Goal: Find specific page/section: Find specific page/section

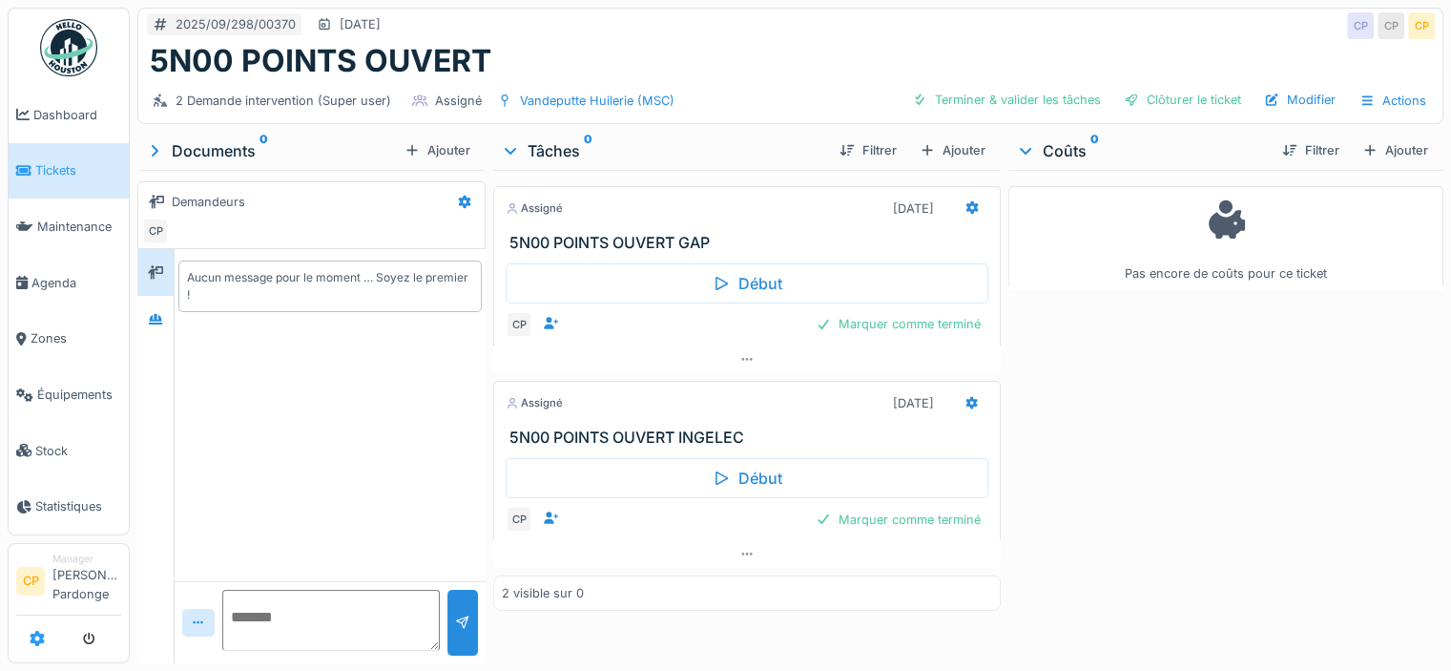
click at [34, 632] on icon at bounding box center [37, 638] width 15 height 15
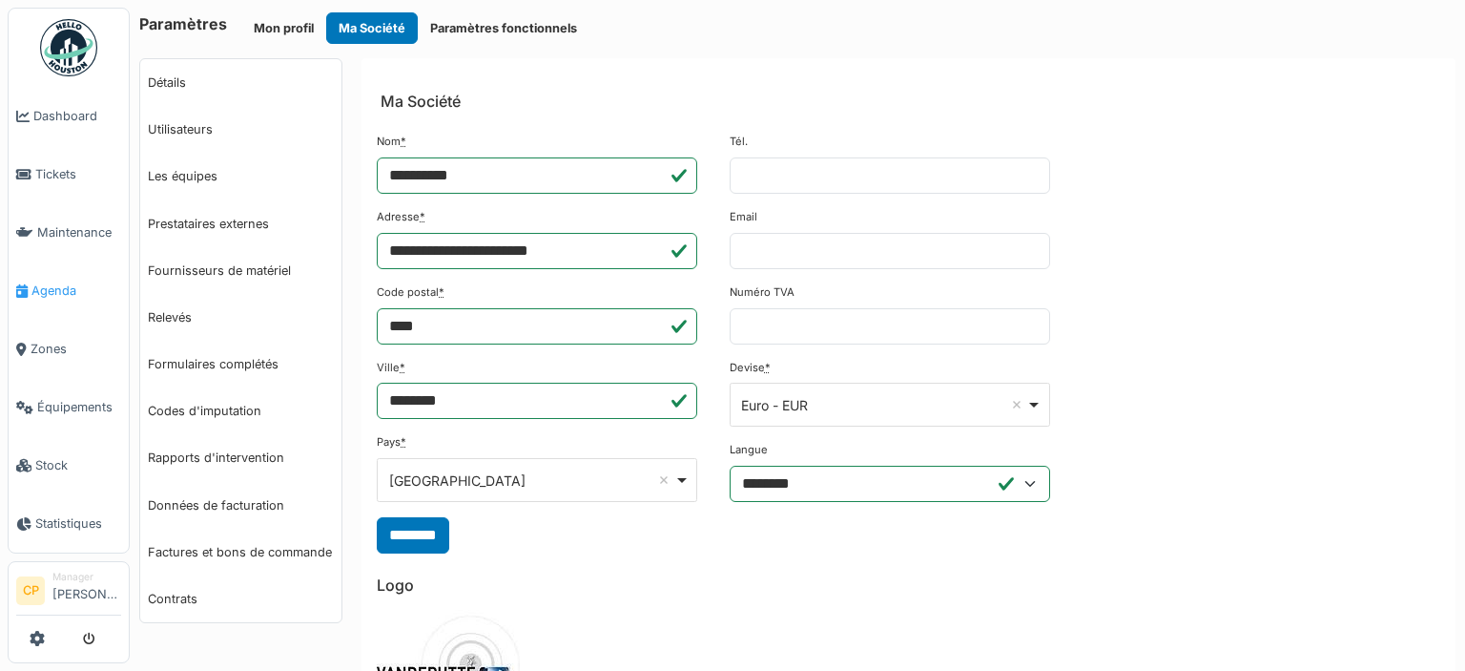
click at [64, 281] on span "Agenda" at bounding box center [76, 290] width 90 height 18
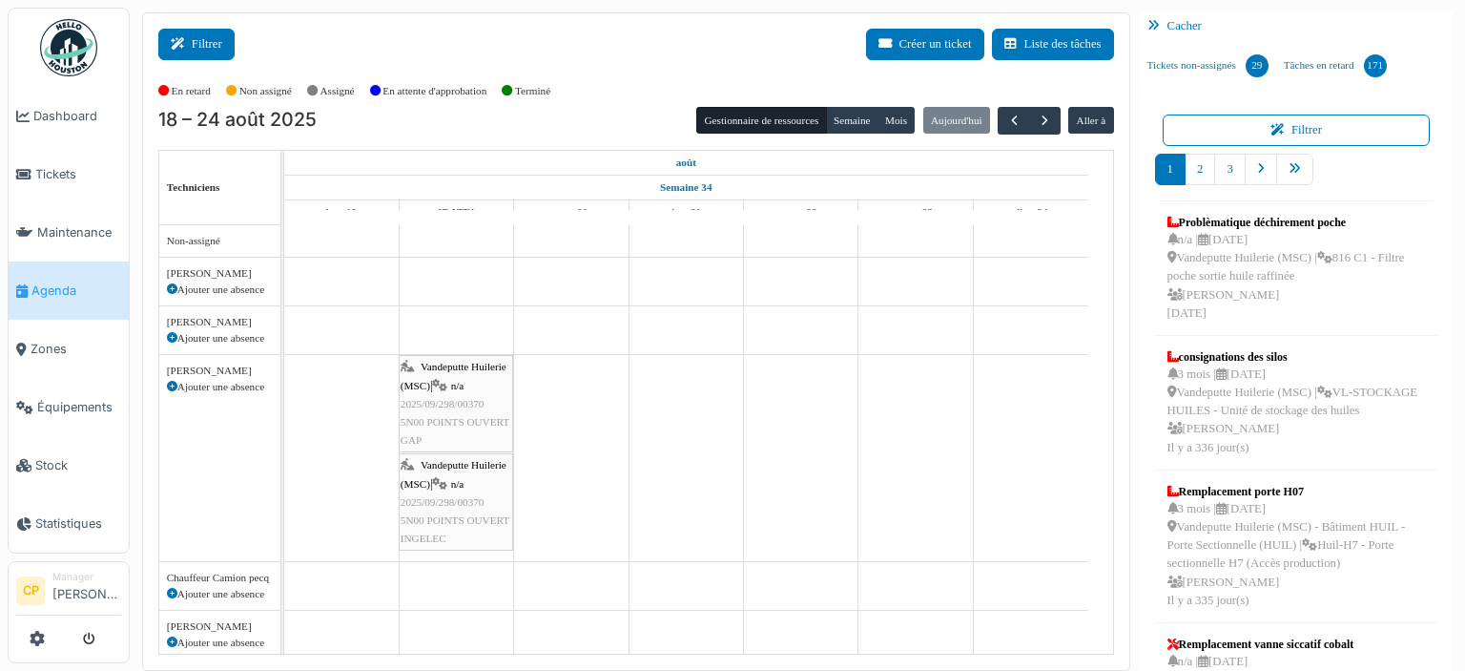
click at [229, 48] on button "Filtrer" at bounding box center [196, 44] width 76 height 31
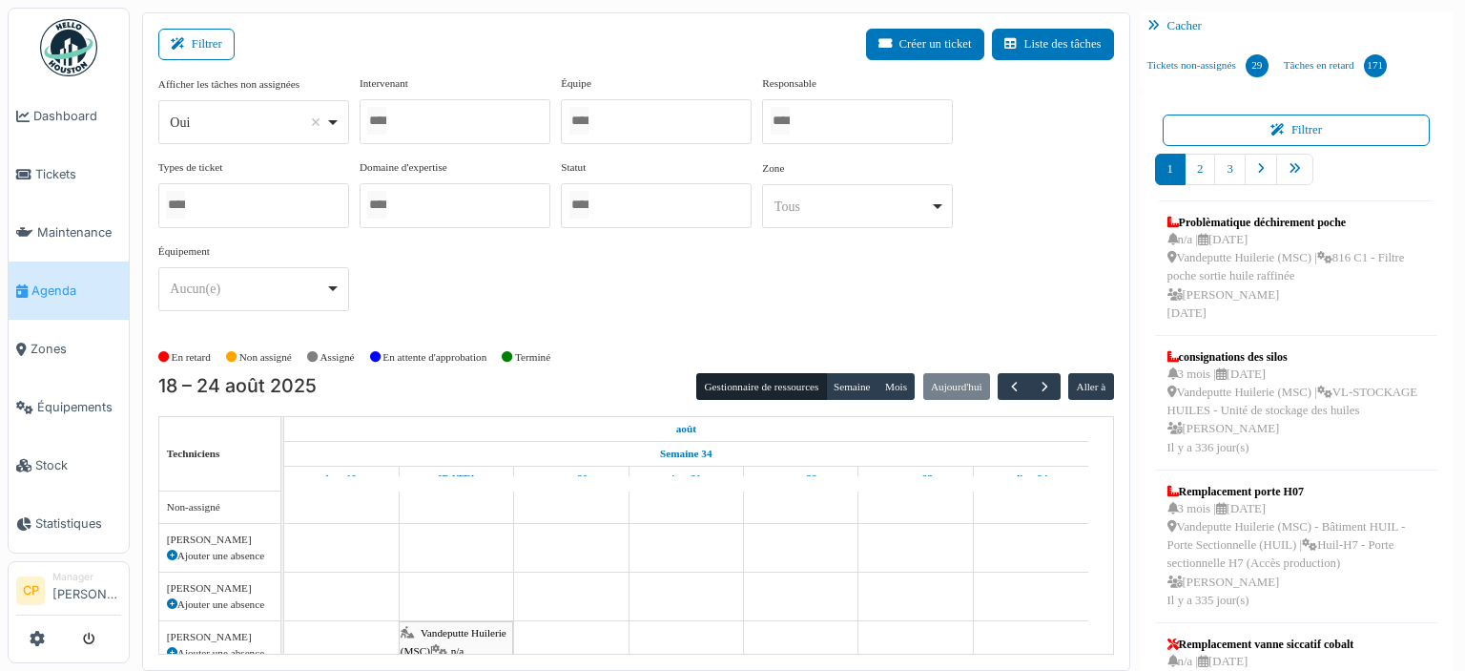
click at [671, 117] on div at bounding box center [656, 121] width 191 height 45
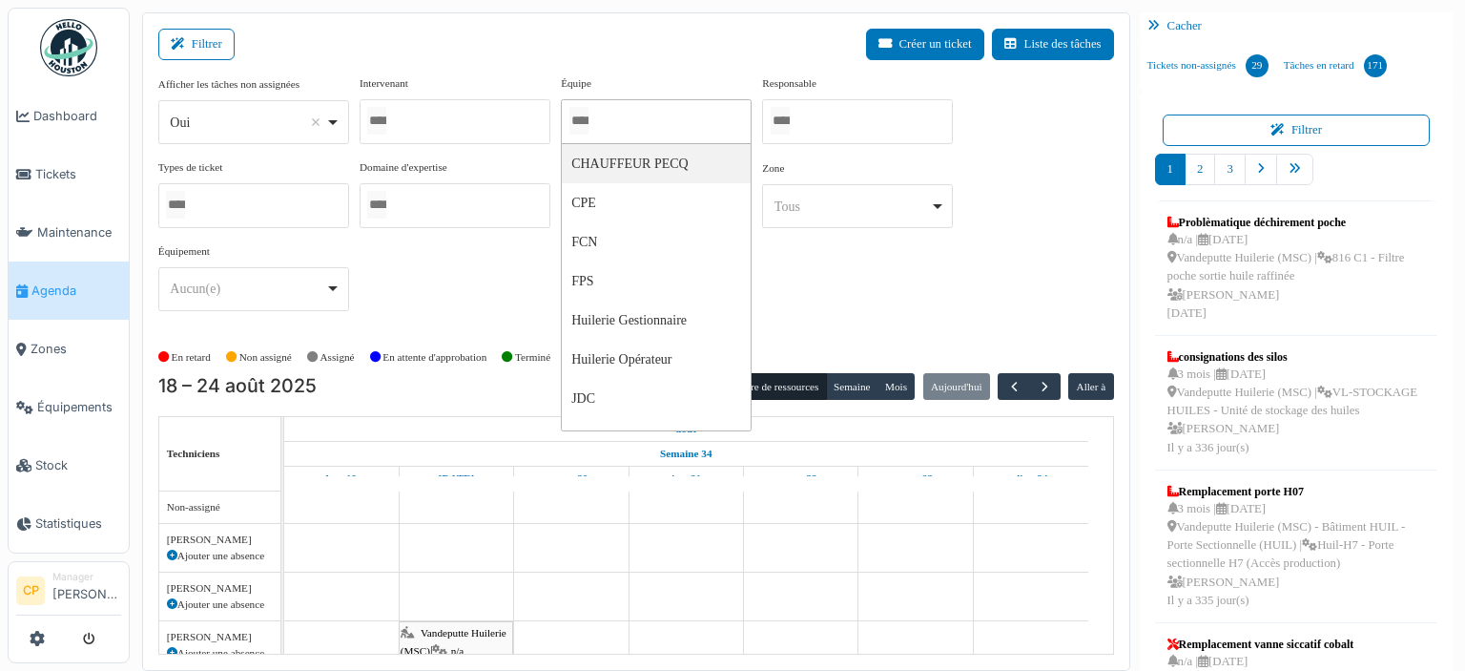
click at [671, 117] on div at bounding box center [656, 121] width 191 height 45
click at [456, 114] on div at bounding box center [455, 121] width 191 height 45
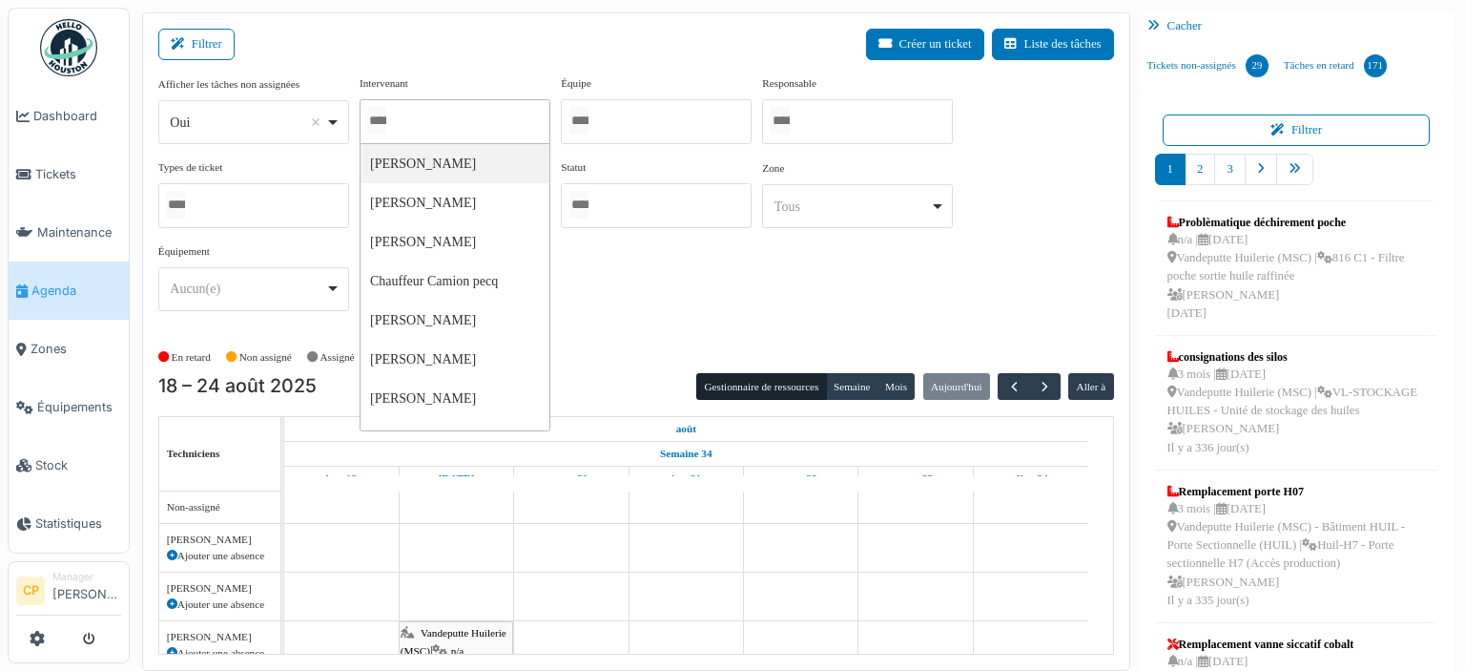
click at [456, 114] on div at bounding box center [455, 121] width 191 height 45
click at [666, 120] on div at bounding box center [656, 121] width 191 height 45
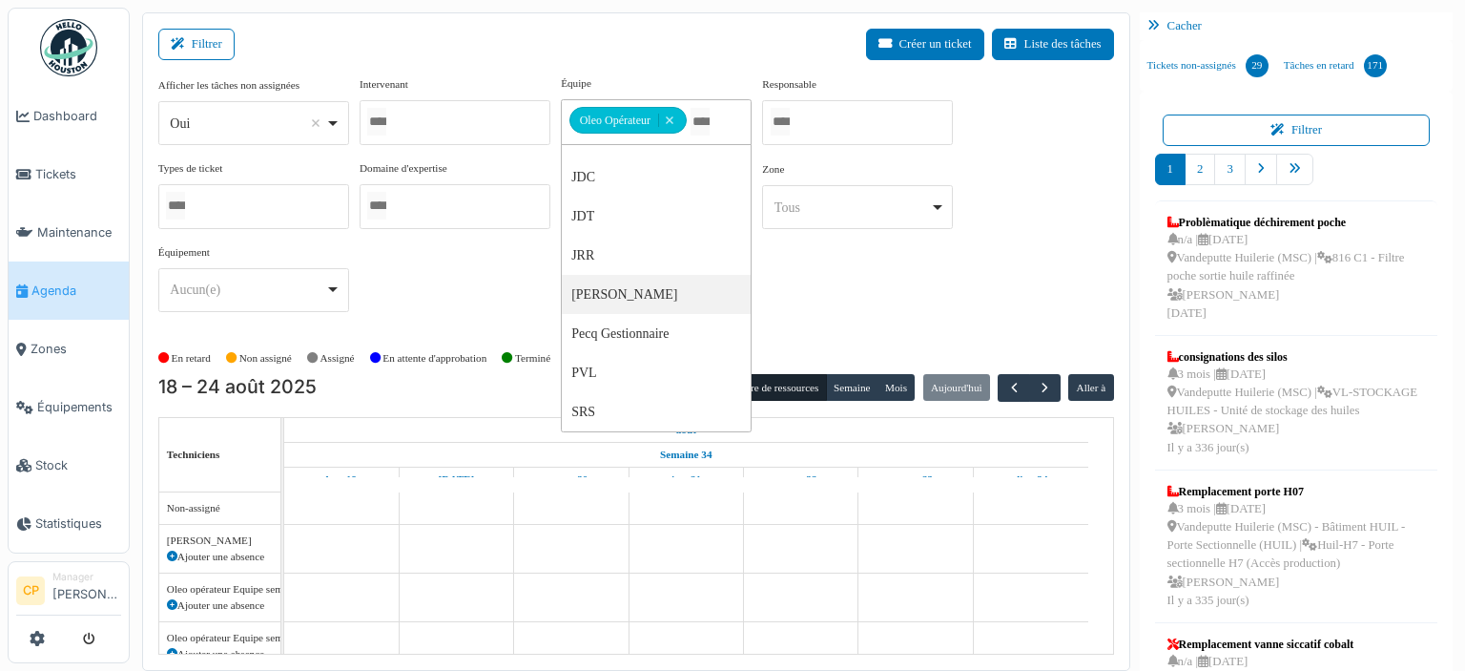
scroll to position [221, 0]
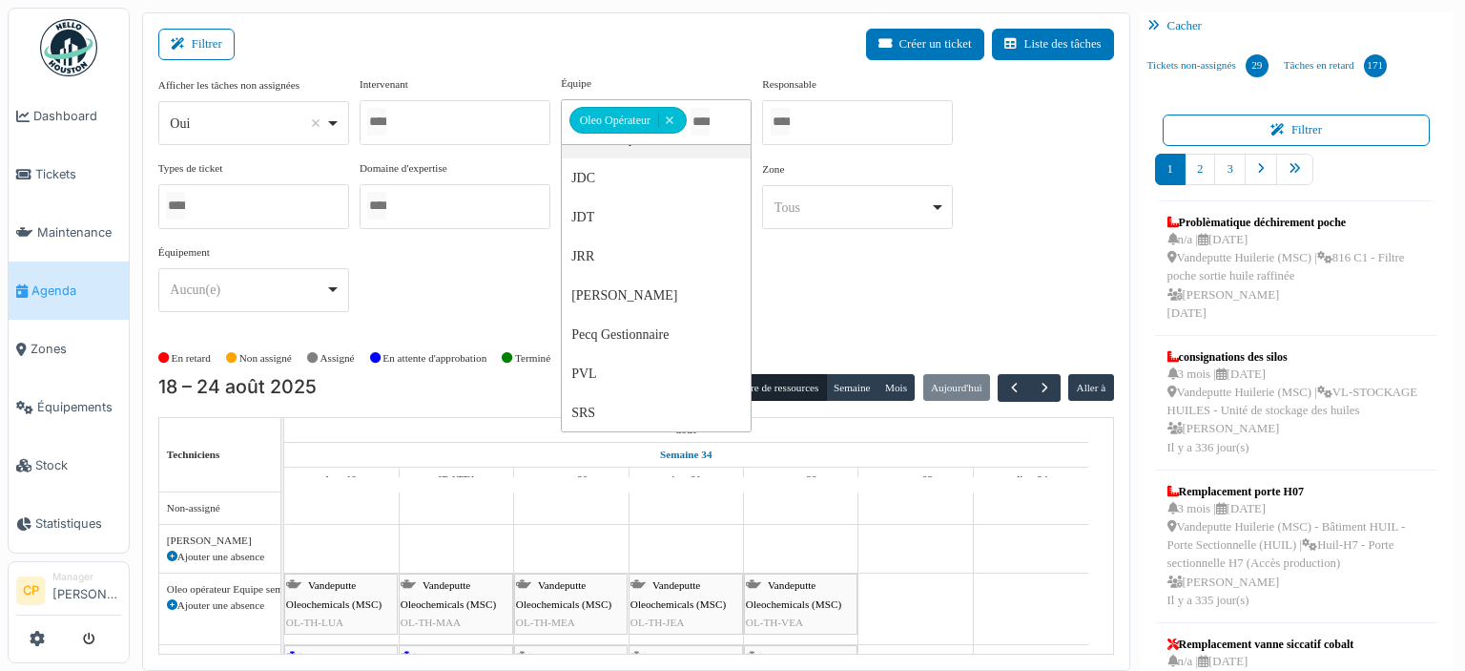
click at [652, 45] on div "Filtrer Créer un ticket Liste des tâches" at bounding box center [636, 52] width 956 height 47
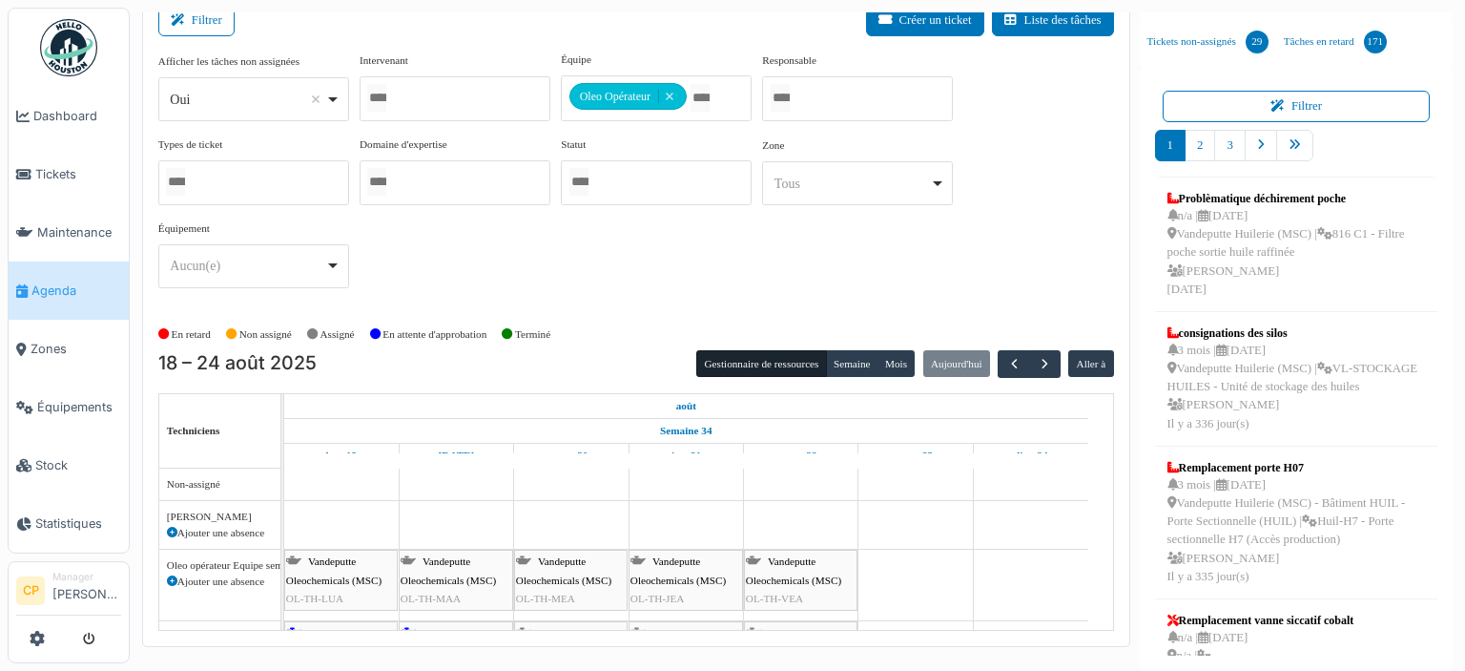
scroll to position [0, 0]
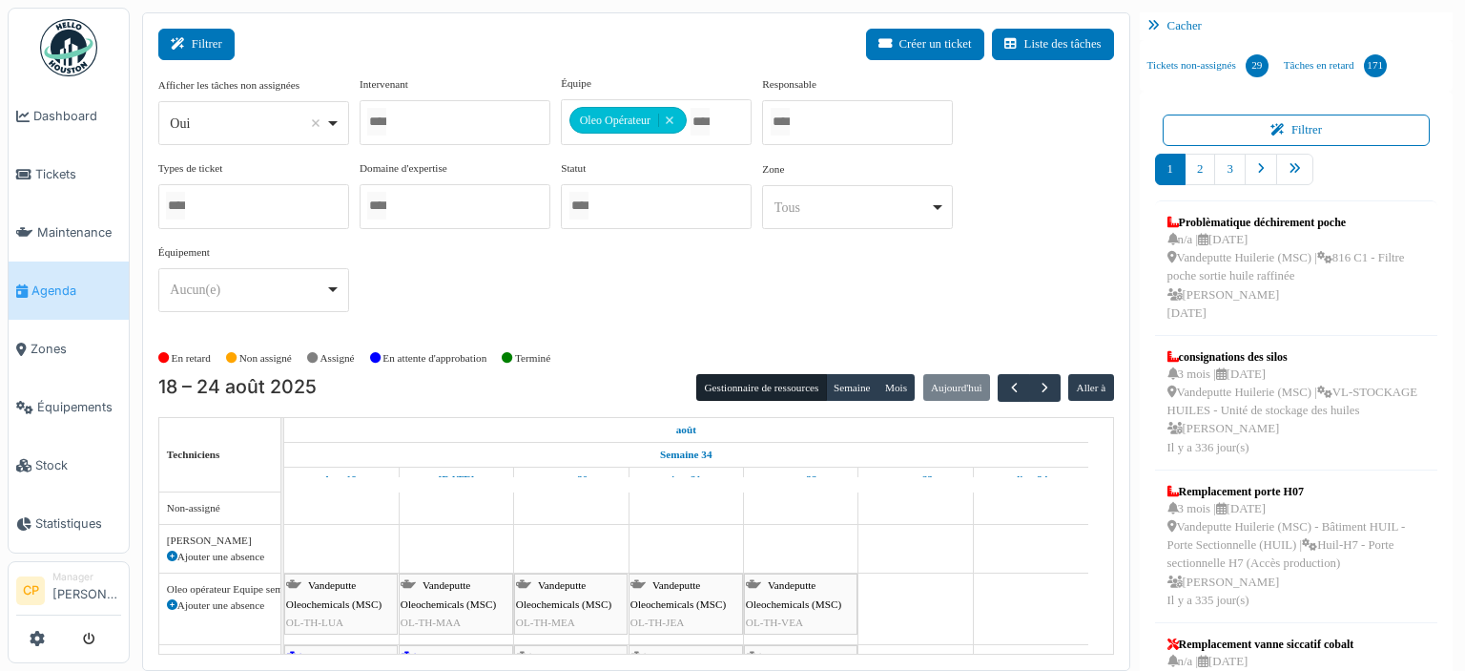
click at [205, 44] on button "Filtrer" at bounding box center [196, 44] width 76 height 31
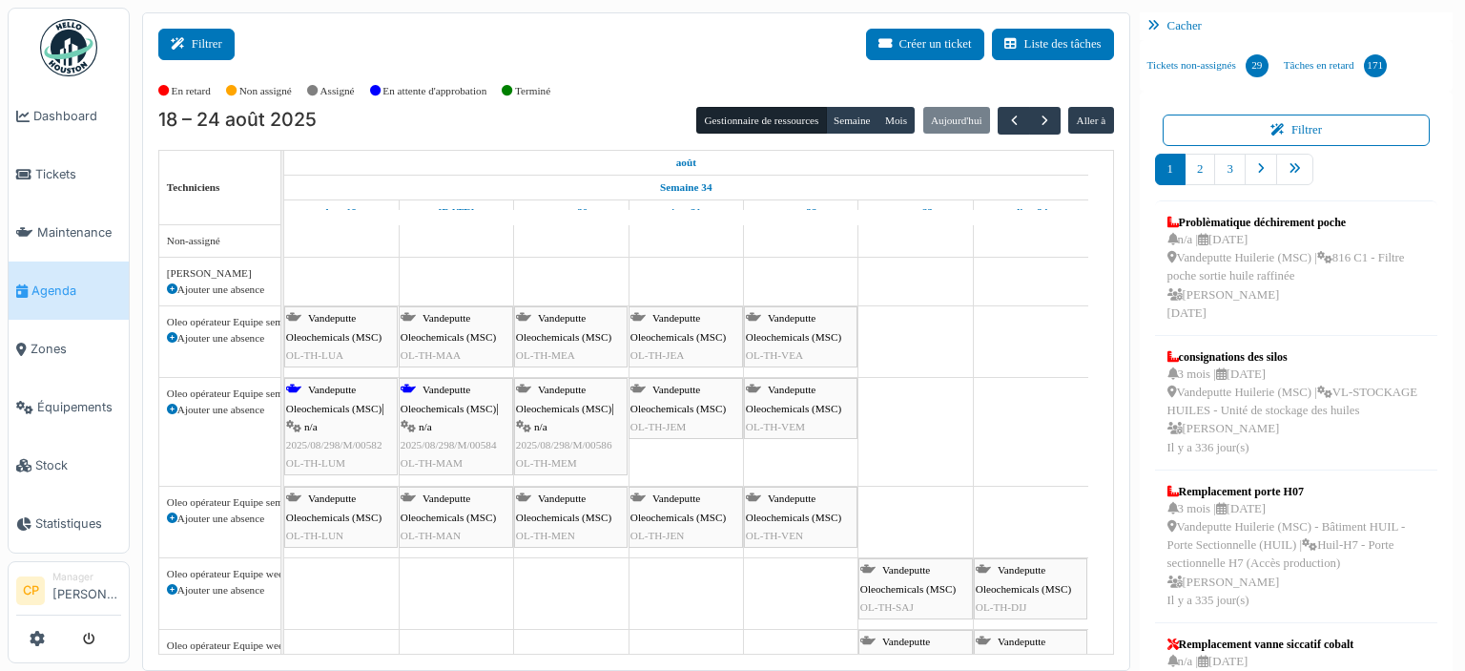
click at [205, 44] on button "Filtrer" at bounding box center [196, 44] width 76 height 31
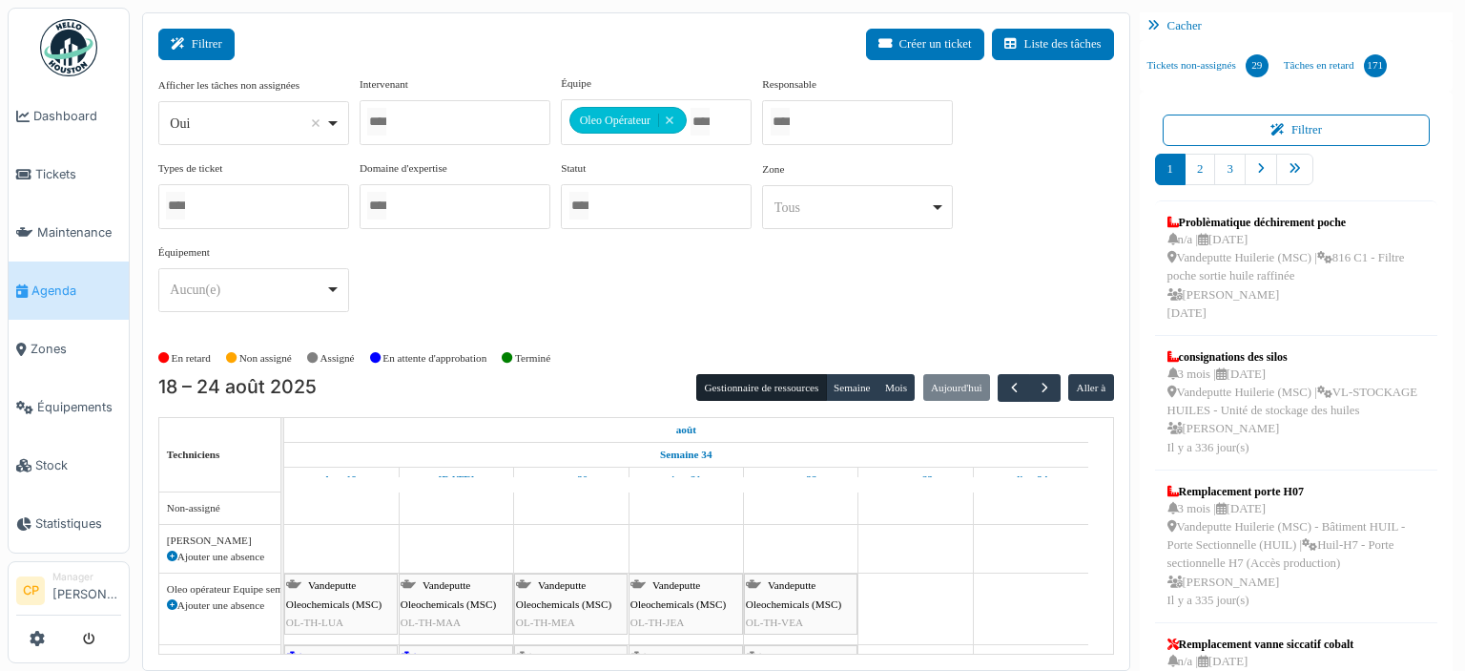
click at [193, 48] on button "Filtrer" at bounding box center [196, 44] width 76 height 31
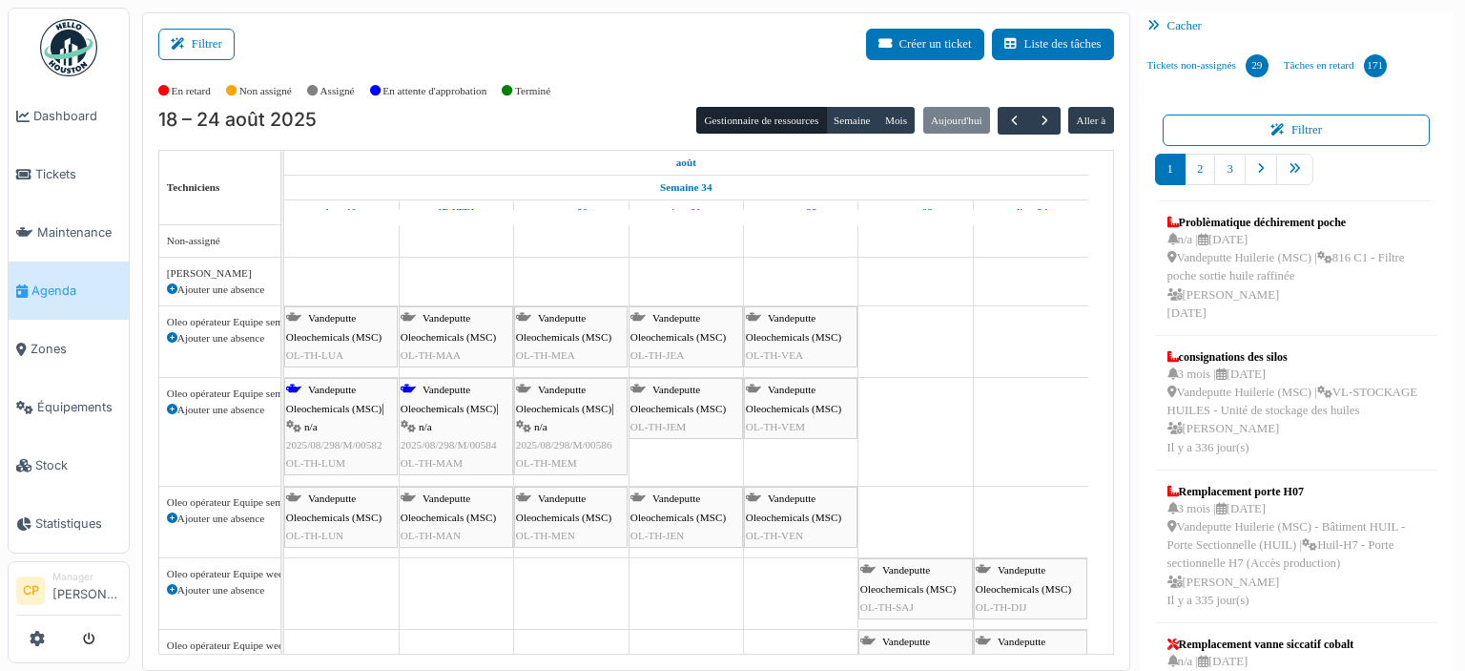
click at [318, 430] on div "Vandeputte Oleochemicals (MSC) | n/a 2025/08/298/M/00582 OL-TH-LUM" at bounding box center [341, 427] width 110 height 92
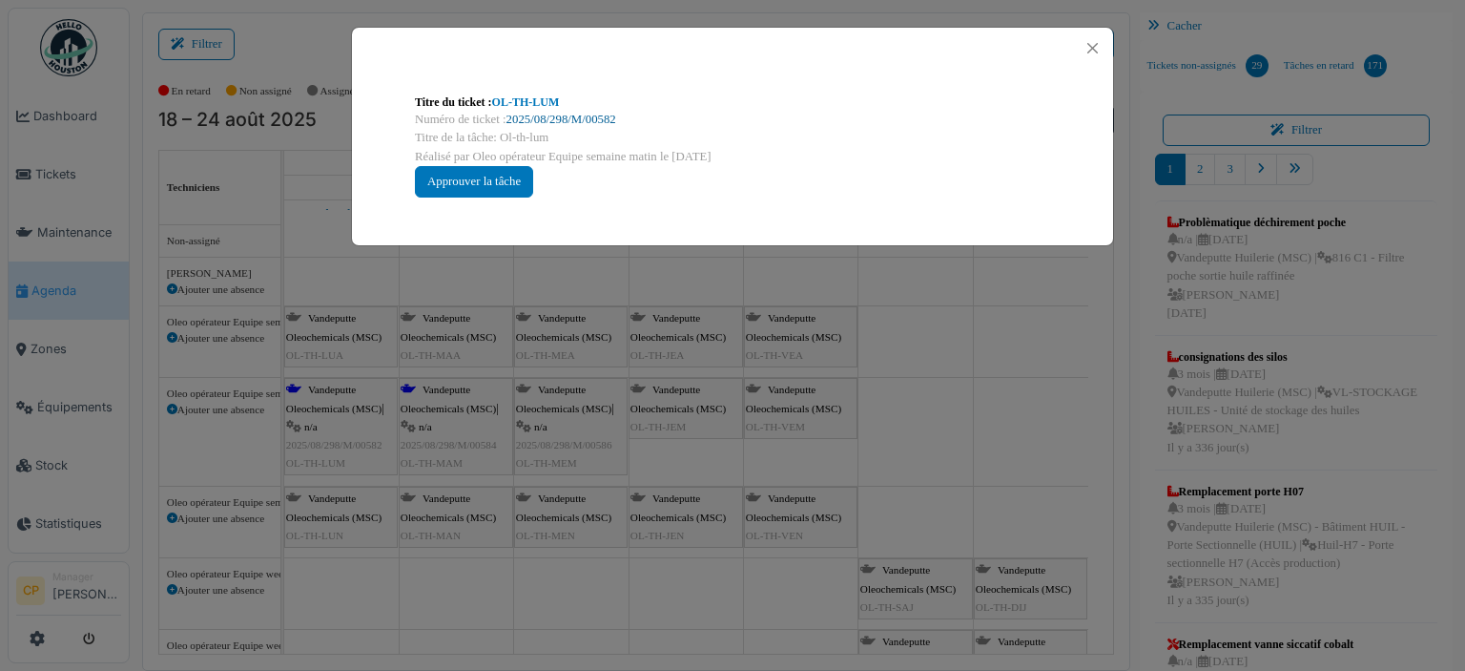
click at [541, 120] on link "2025/08/298/M/00582" at bounding box center [562, 119] width 110 height 13
click at [1094, 37] on button "Close" at bounding box center [1093, 48] width 26 height 26
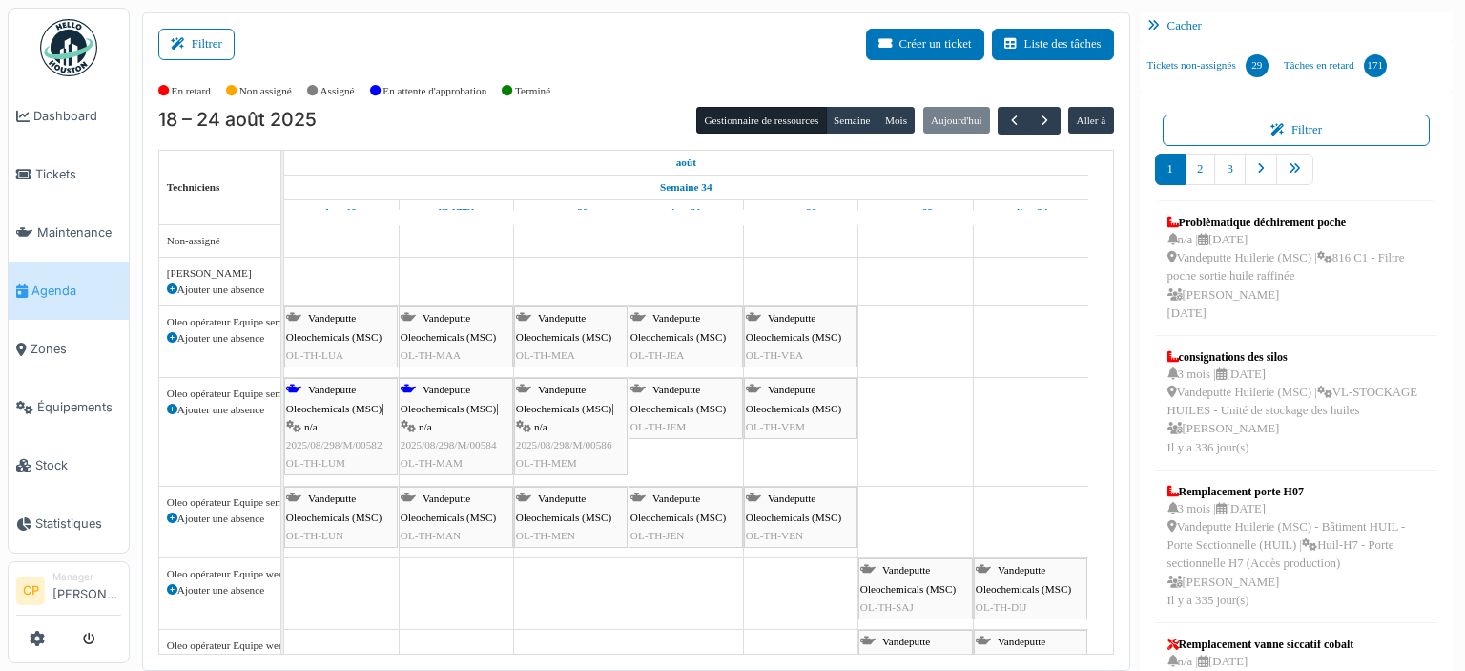
click at [326, 344] on div "Vandeputte Oleochemicals (MSC) OL-TH-LUA" at bounding box center [341, 336] width 110 height 55
click at [331, 329] on span "Vandeputte Oleochemicals (MSC)" at bounding box center [333, 327] width 95 height 30
click at [336, 317] on span "Vandeputte Oleochemicals (MSC)" at bounding box center [333, 327] width 95 height 30
click at [340, 331] on body "Dashboard Tickets Maintenance [GEOGRAPHIC_DATA] Zones Équipements Stock Statist…" at bounding box center [732, 335] width 1465 height 671
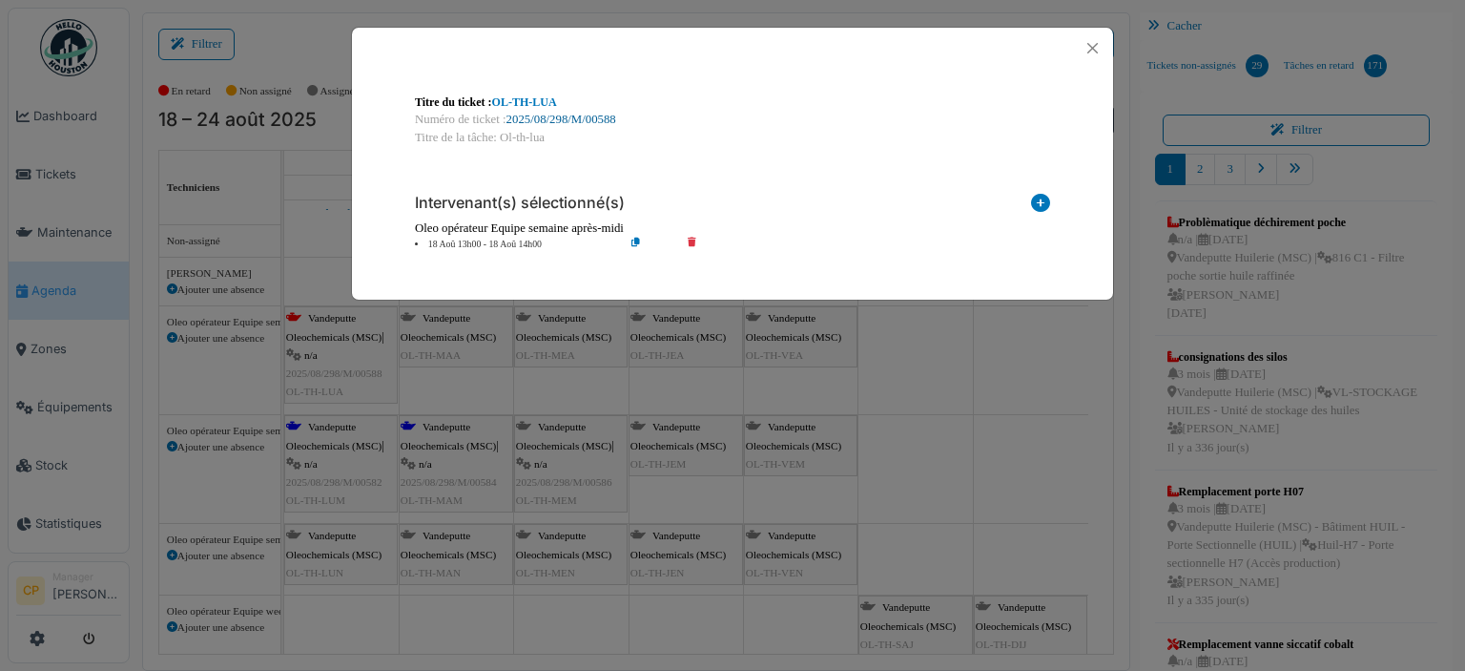
click at [528, 114] on link "2025/08/298/M/00588" at bounding box center [562, 119] width 110 height 13
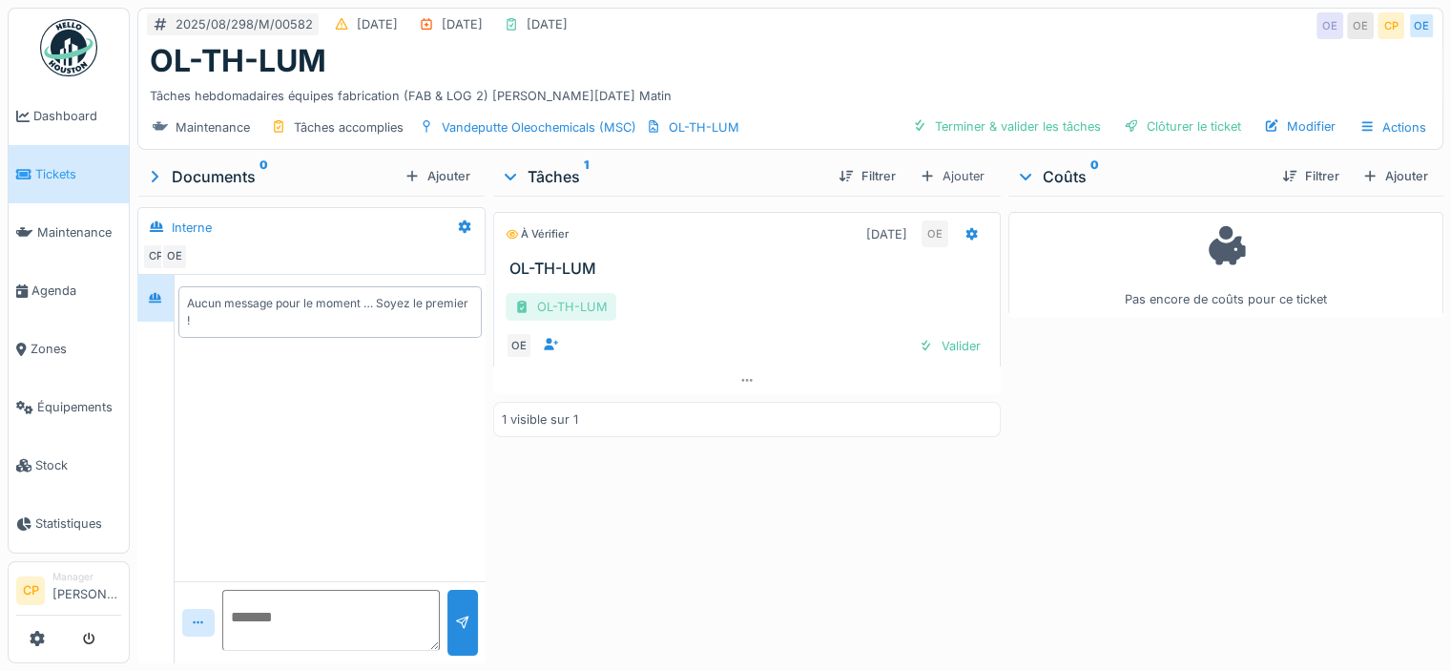
click at [578, 319] on div "OL-TH-LUM" at bounding box center [561, 307] width 111 height 28
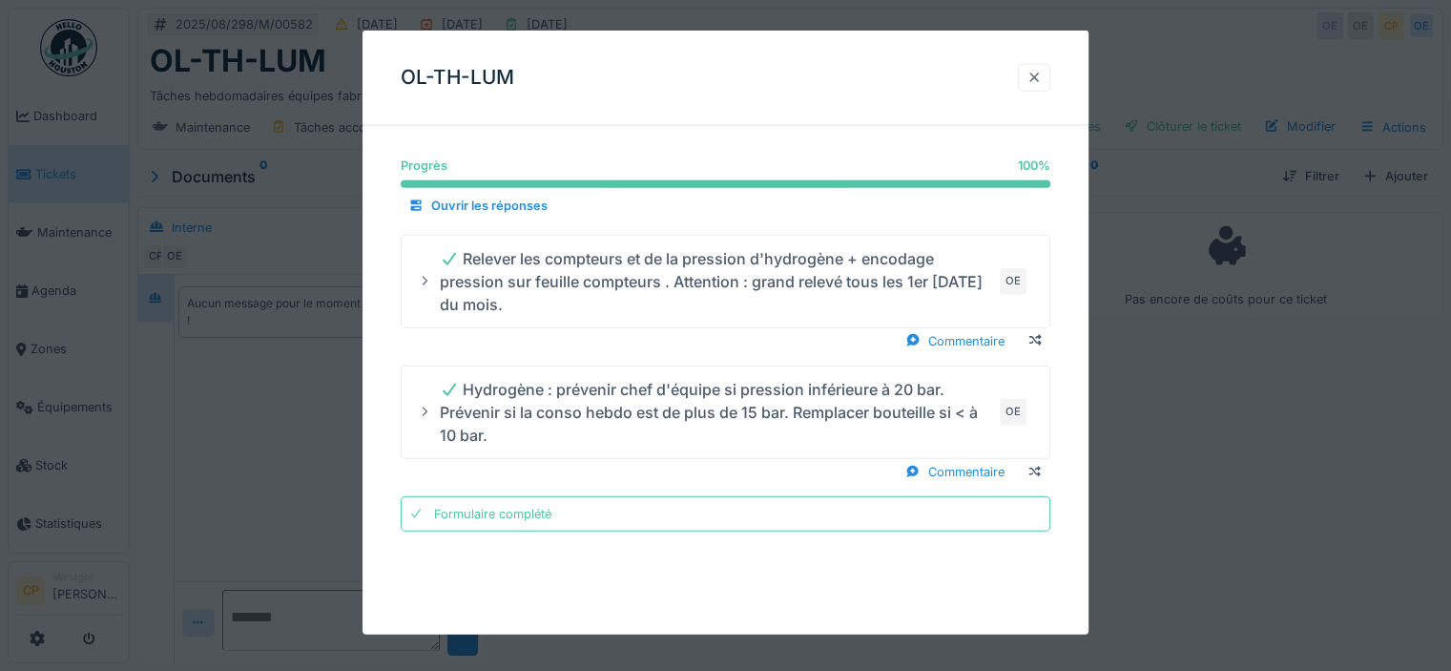
click at [1038, 79] on div at bounding box center [1033, 78] width 15 height 18
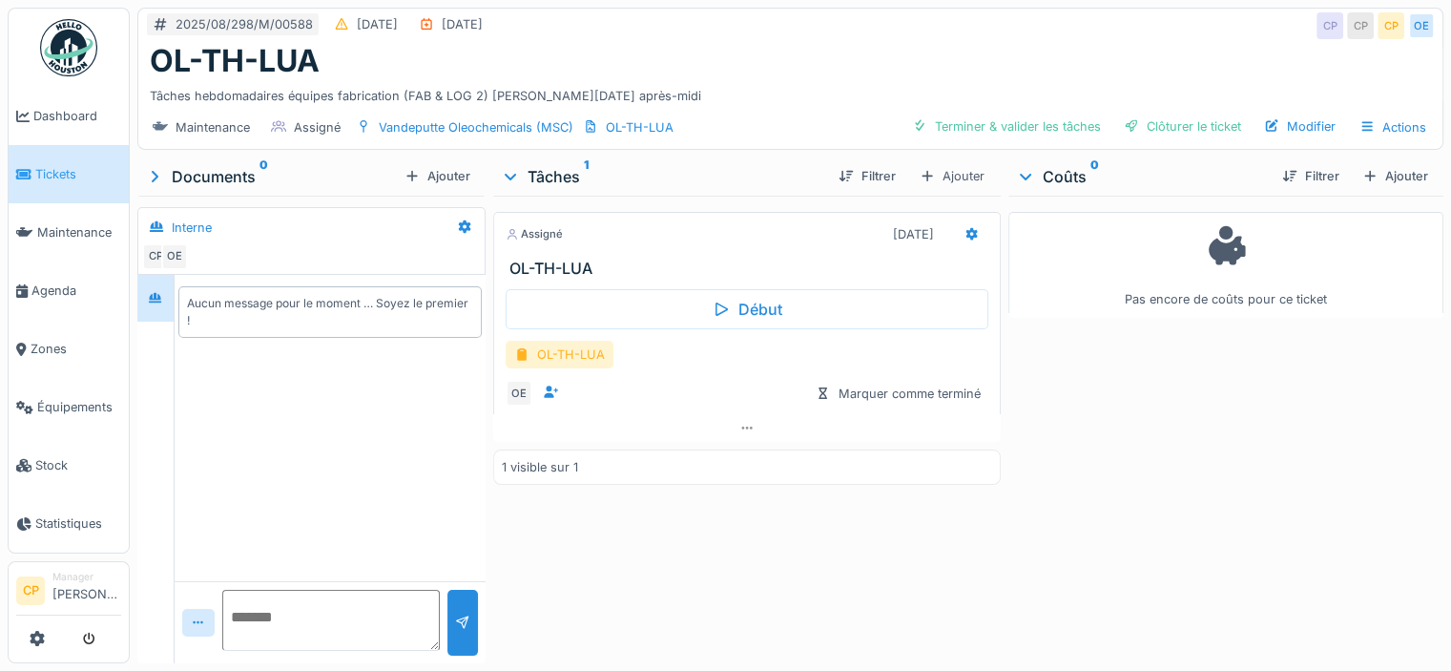
click at [580, 368] on div "OL-TH-LUA" at bounding box center [560, 355] width 108 height 28
